Goal: Navigation & Orientation: Find specific page/section

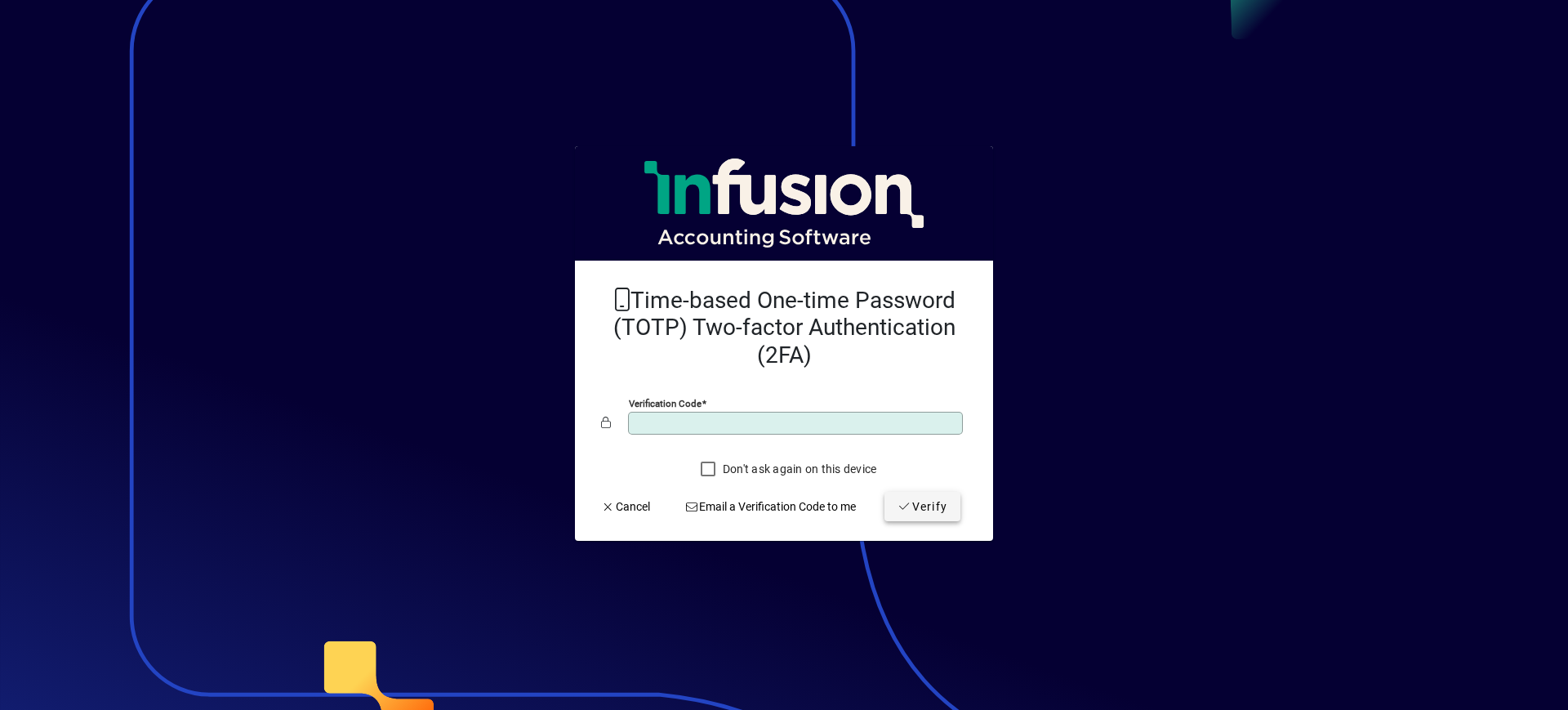
type input "******"
click at [939, 502] on span "Verify" at bounding box center [922, 507] width 50 height 17
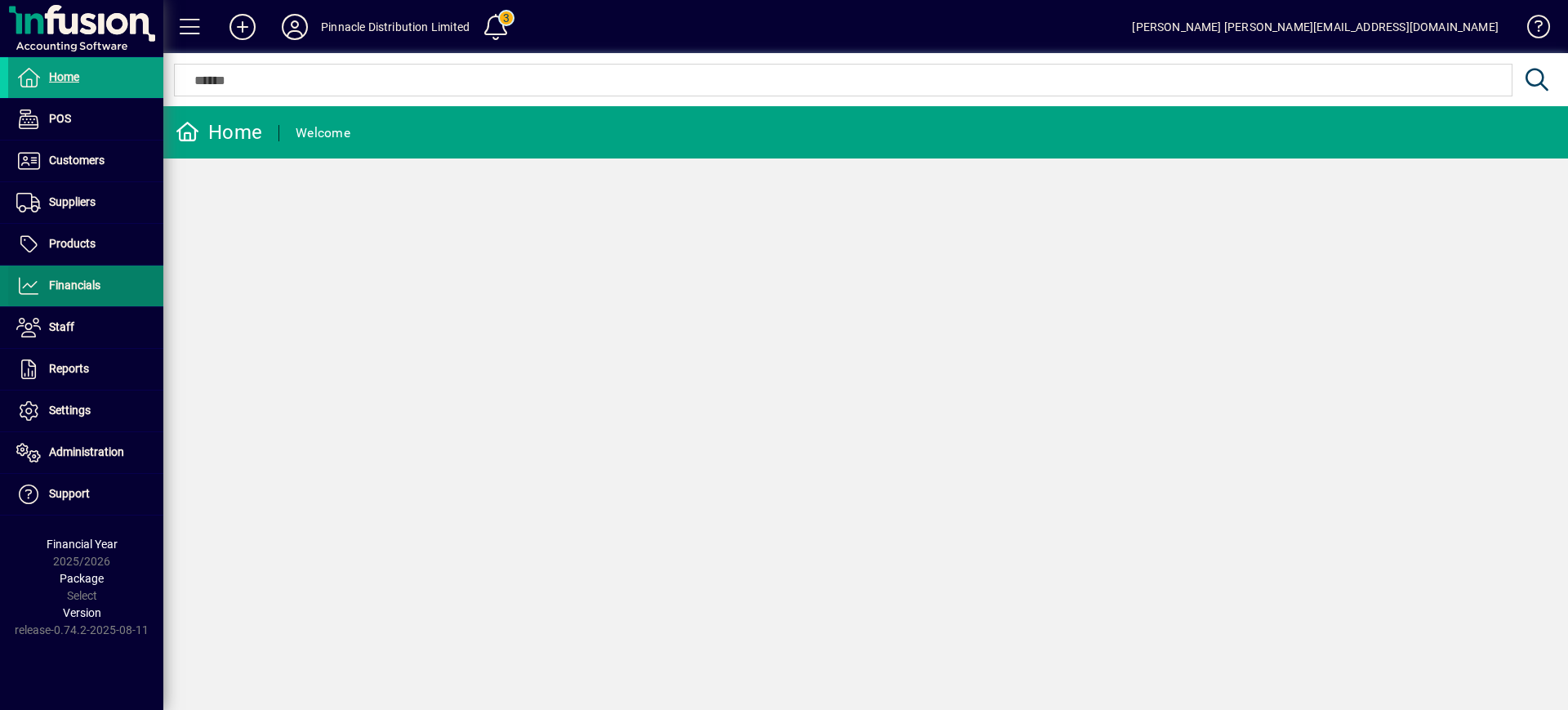
click at [83, 288] on span "Financials" at bounding box center [74, 285] width 51 height 13
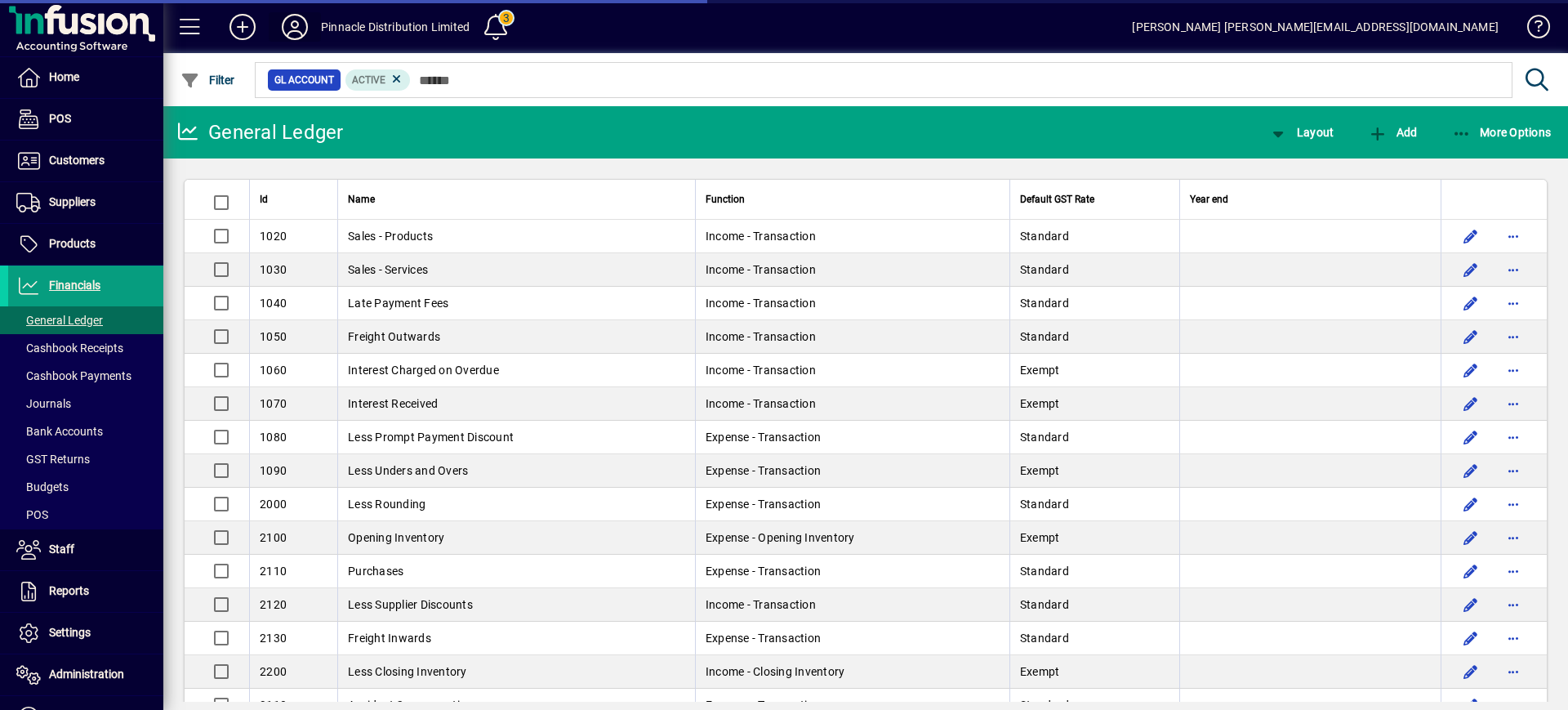
click at [297, 35] on icon at bounding box center [294, 27] width 33 height 26
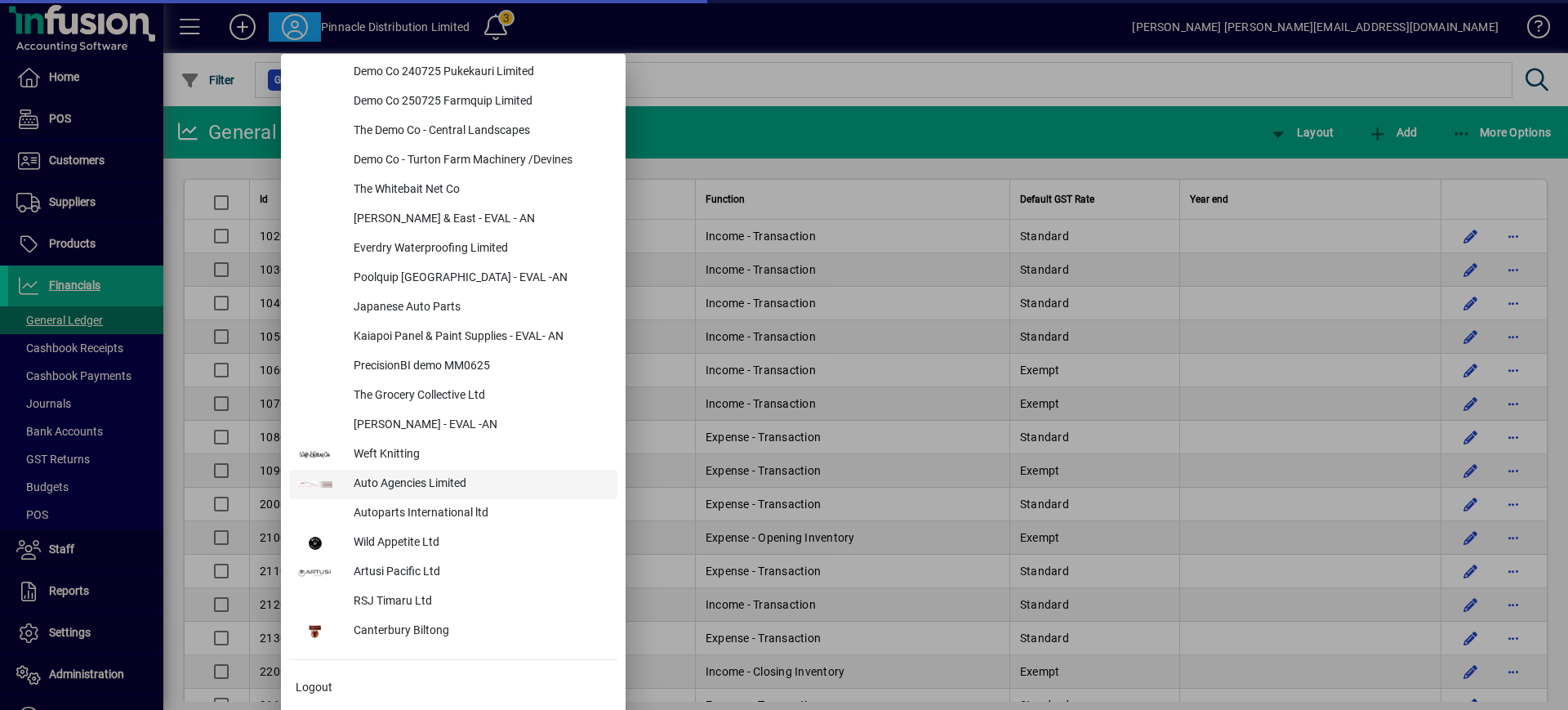
scroll to position [721, 0]
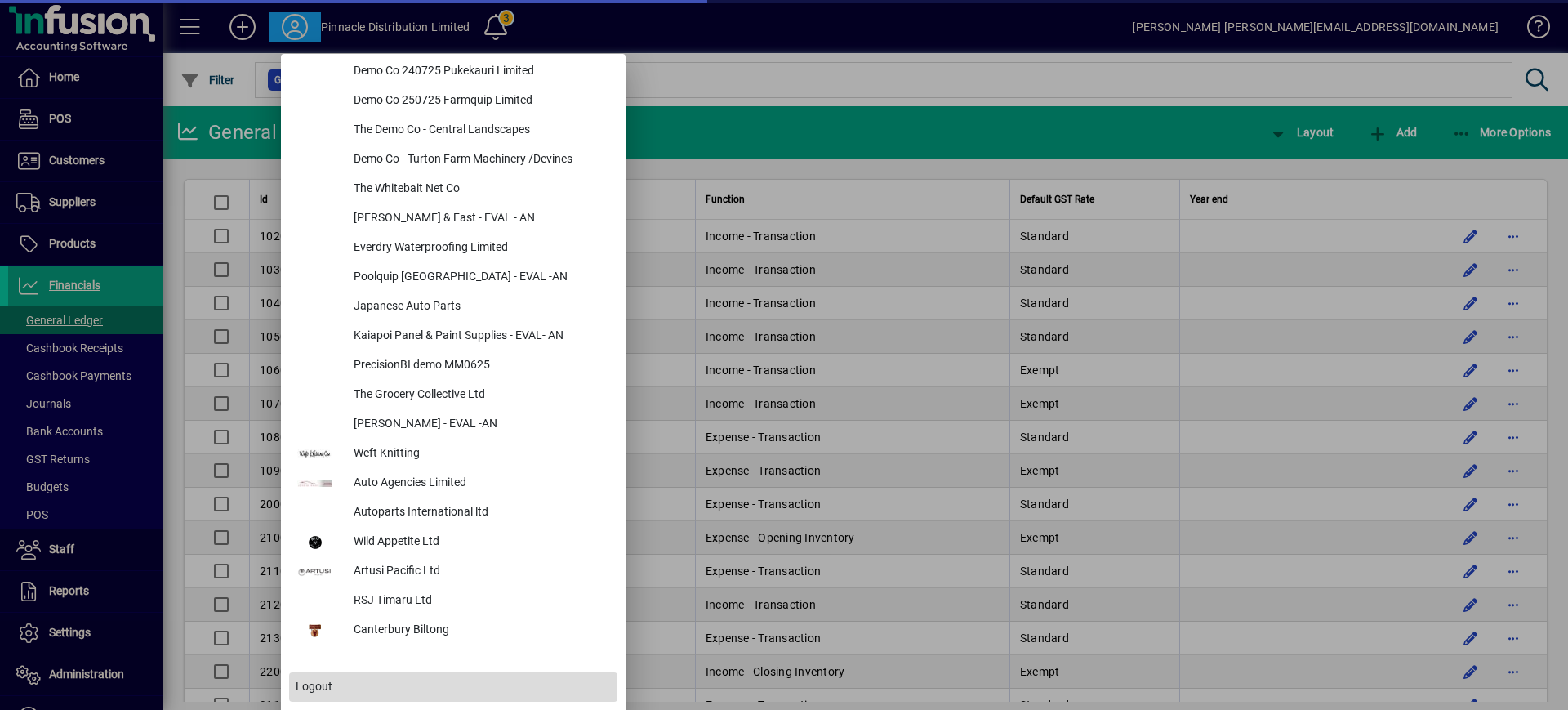
click at [330, 682] on span "Logout" at bounding box center [314, 687] width 37 height 17
